Goal: Task Accomplishment & Management: Use online tool/utility

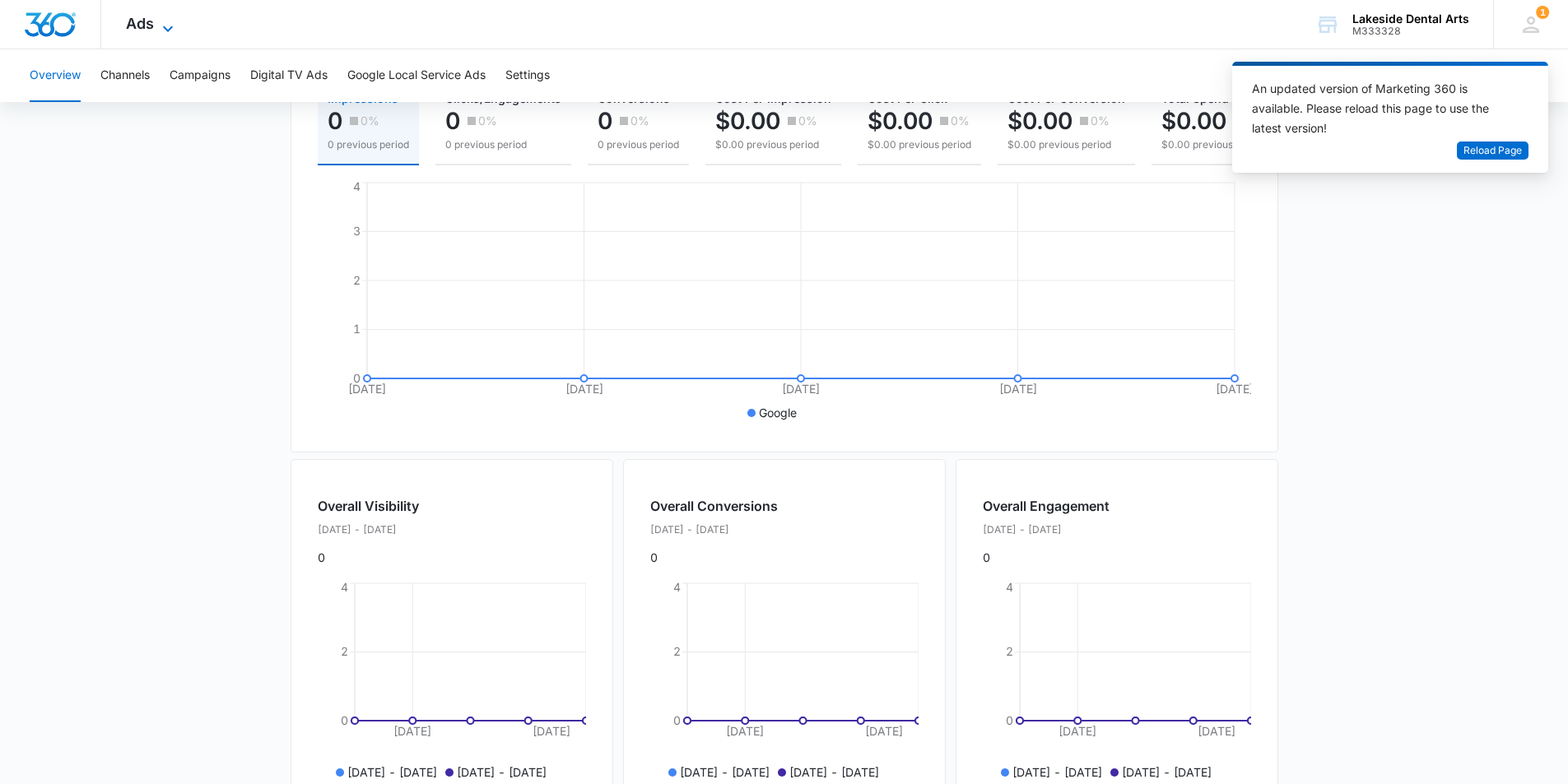
click at [163, 24] on icon at bounding box center [168, 29] width 20 height 20
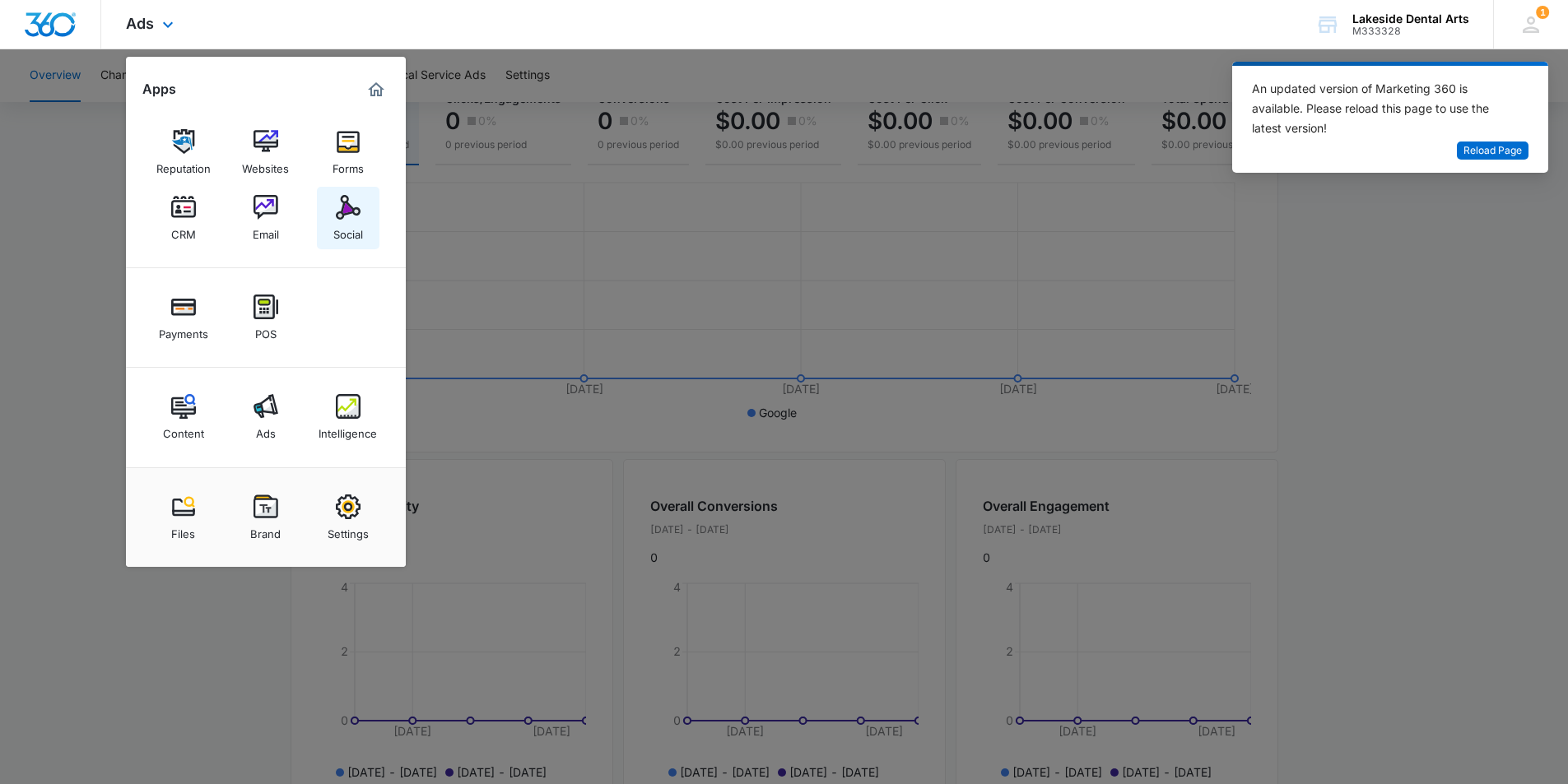
click at [350, 215] on img at bounding box center [348, 208] width 25 height 25
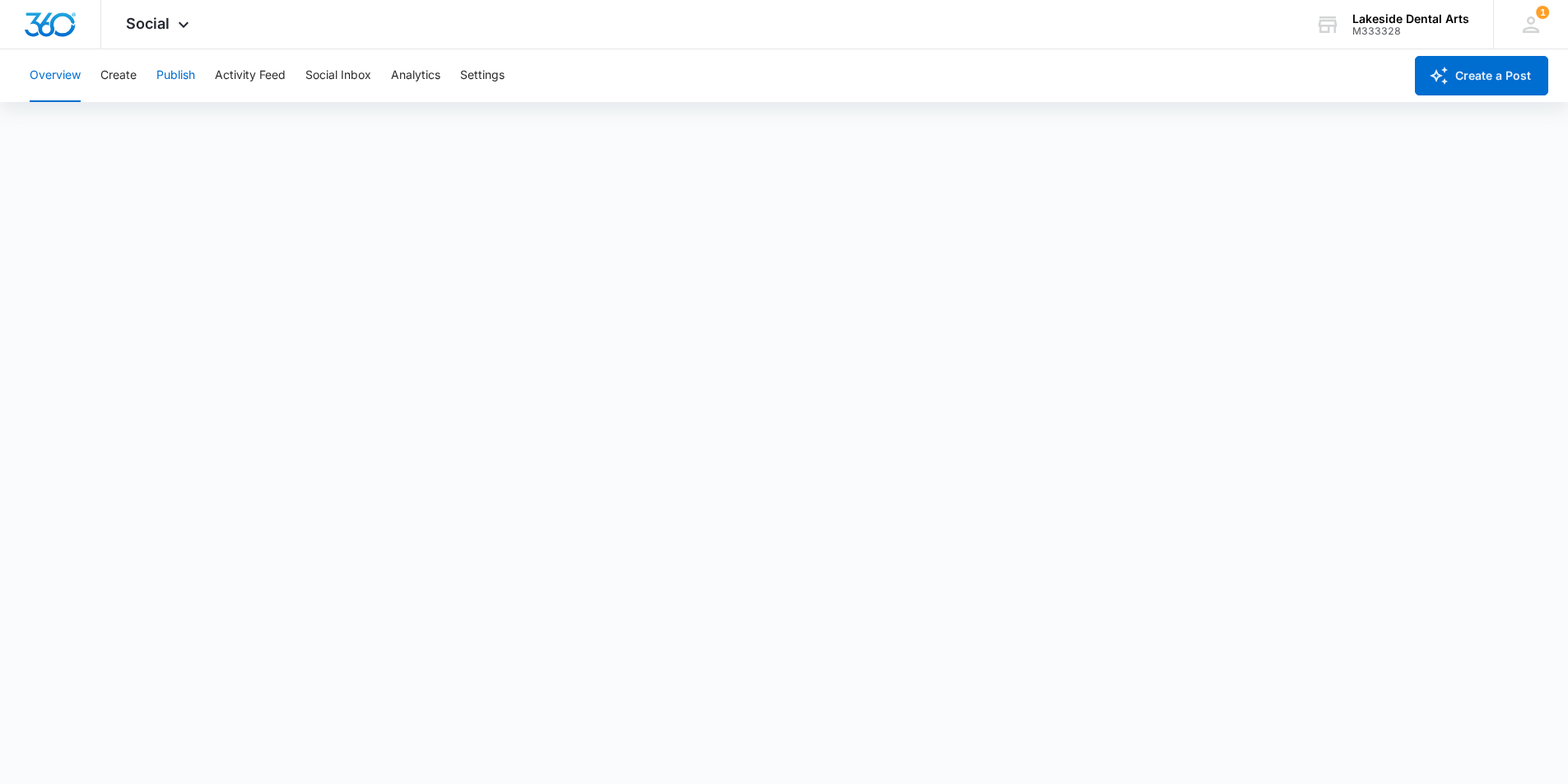
click at [173, 75] on button "Publish" at bounding box center [175, 75] width 39 height 52
click at [112, 75] on button "Create" at bounding box center [118, 75] width 36 height 52
click at [169, 71] on button "Publish" at bounding box center [175, 75] width 39 height 52
click at [118, 74] on button "Create" at bounding box center [118, 75] width 36 height 52
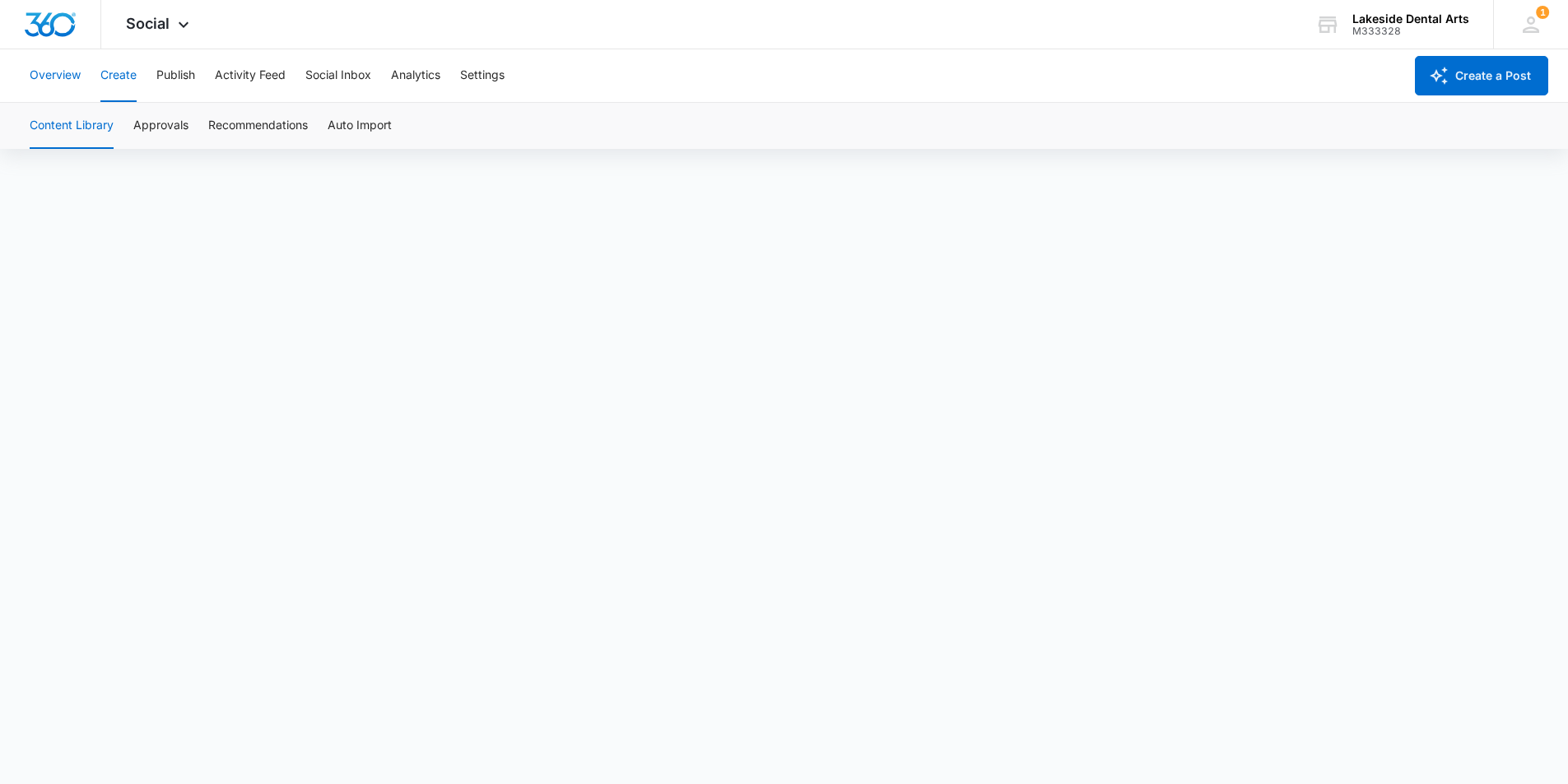
drag, startPoint x: 51, startPoint y: 70, endPoint x: 64, endPoint y: 68, distance: 13.2
click at [55, 70] on button "Overview" at bounding box center [55, 75] width 51 height 52
click at [174, 70] on button "Publish" at bounding box center [175, 75] width 39 height 52
